Goal: Check status: Check status

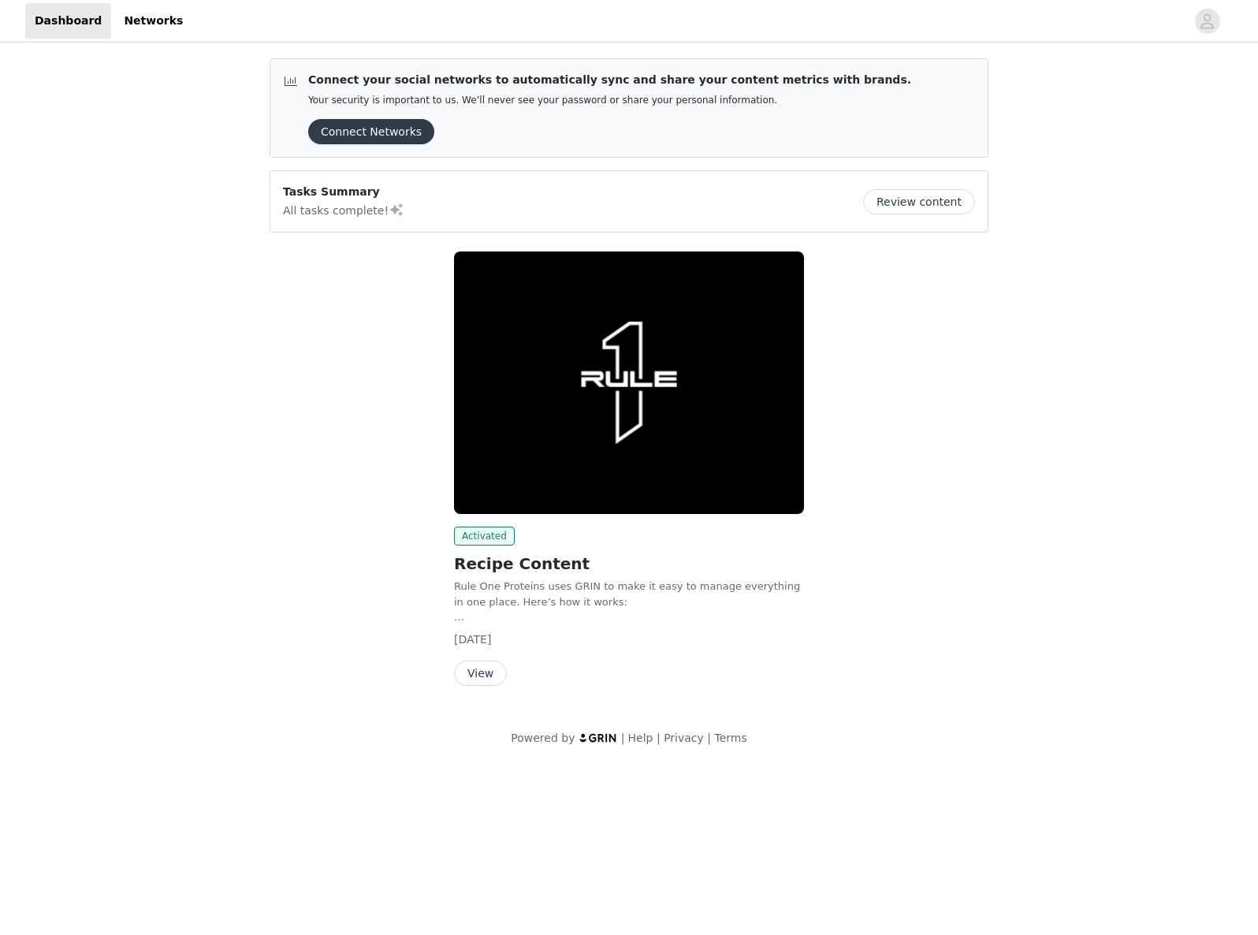
click at [478, 677] on button "View" at bounding box center [480, 673] width 53 height 25
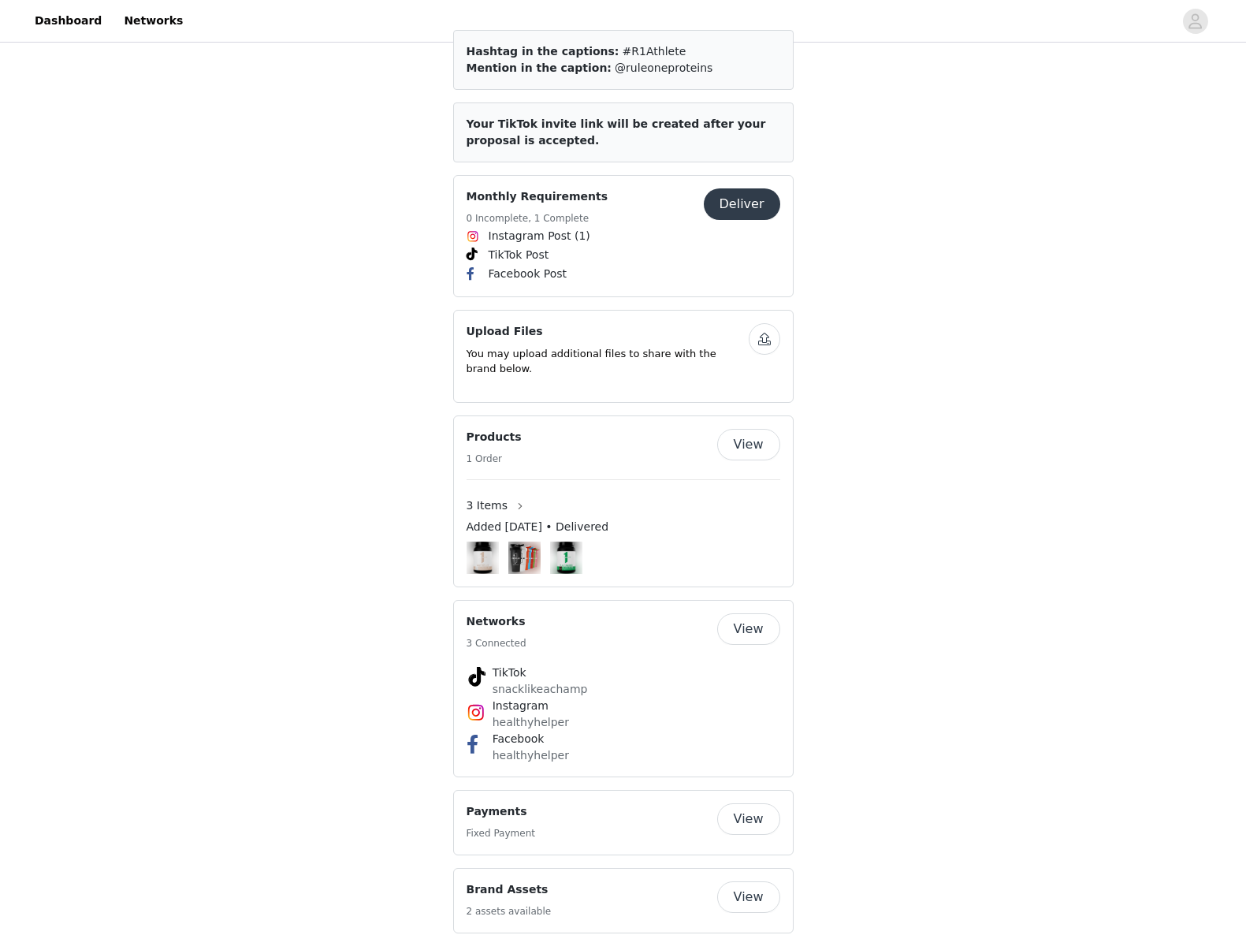
scroll to position [787, 0]
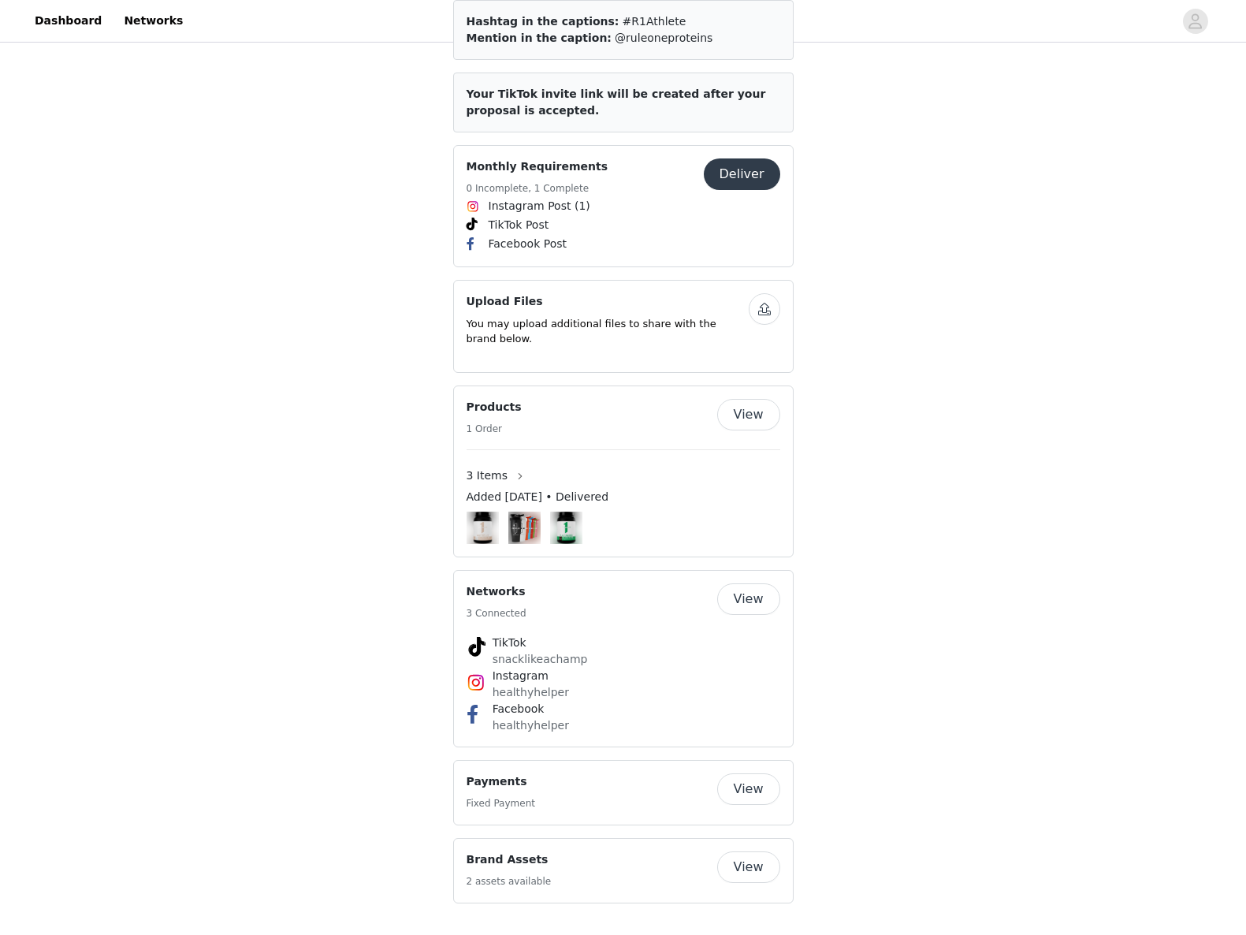
click at [755, 790] on button "View" at bounding box center [748, 789] width 63 height 32
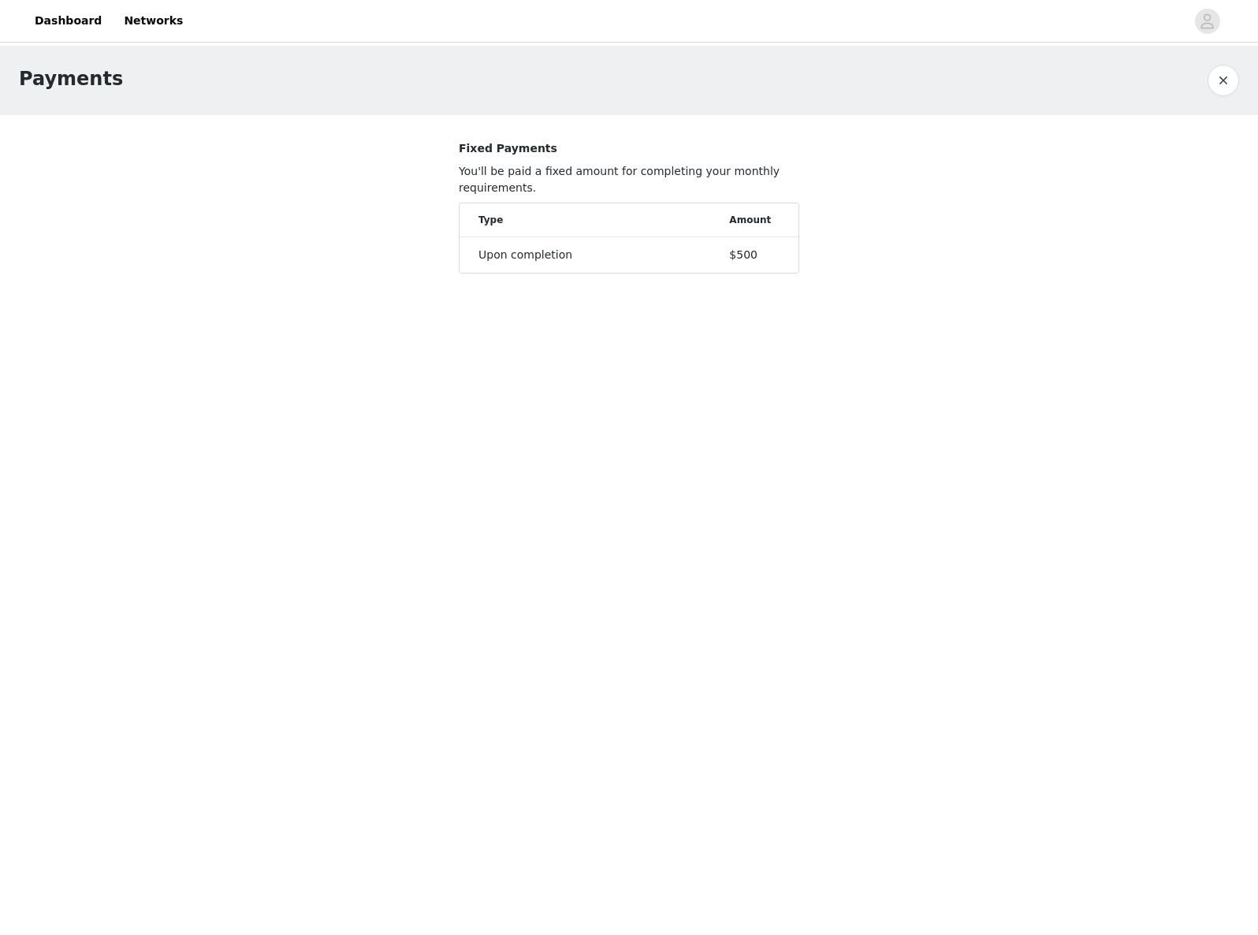
click at [703, 247] on div "Upon completion" at bounding box center [604, 255] width 251 height 17
click at [550, 259] on div "Upon completion" at bounding box center [604, 255] width 251 height 17
click at [1231, 84] on button "button" at bounding box center [1224, 81] width 32 height 32
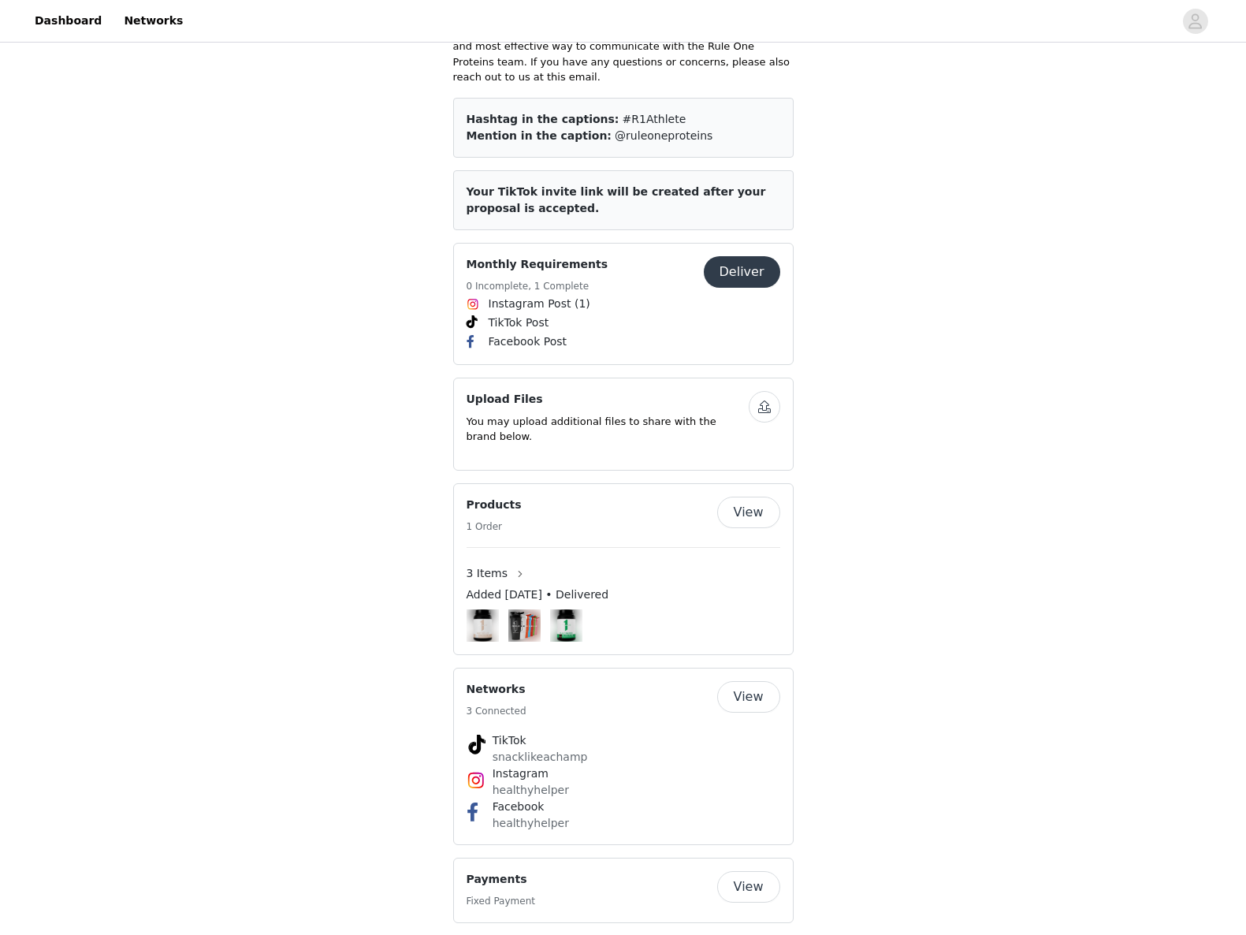
scroll to position [787, 0]
